Goal: Information Seeking & Learning: Find specific fact

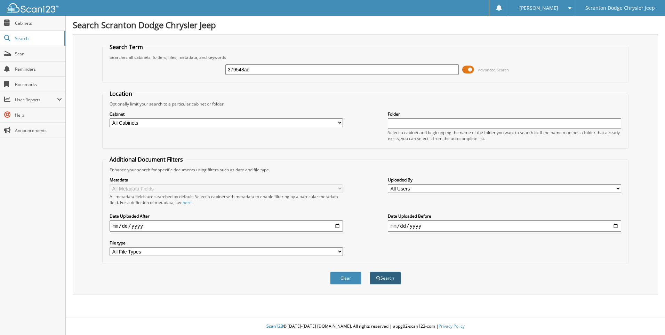
type input "379548ad"
click at [393, 274] on button "Search" at bounding box center [385, 277] width 31 height 13
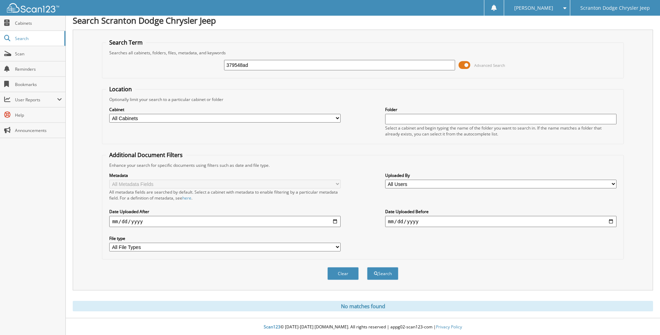
scroll to position [6, 0]
click at [344, 271] on button "Clear" at bounding box center [342, 272] width 31 height 13
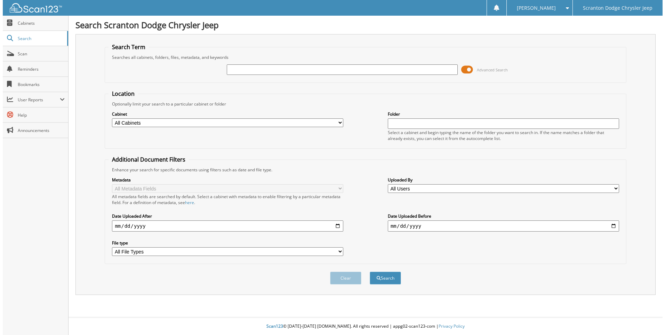
scroll to position [0, 0]
